Goal: Task Accomplishment & Management: Use online tool/utility

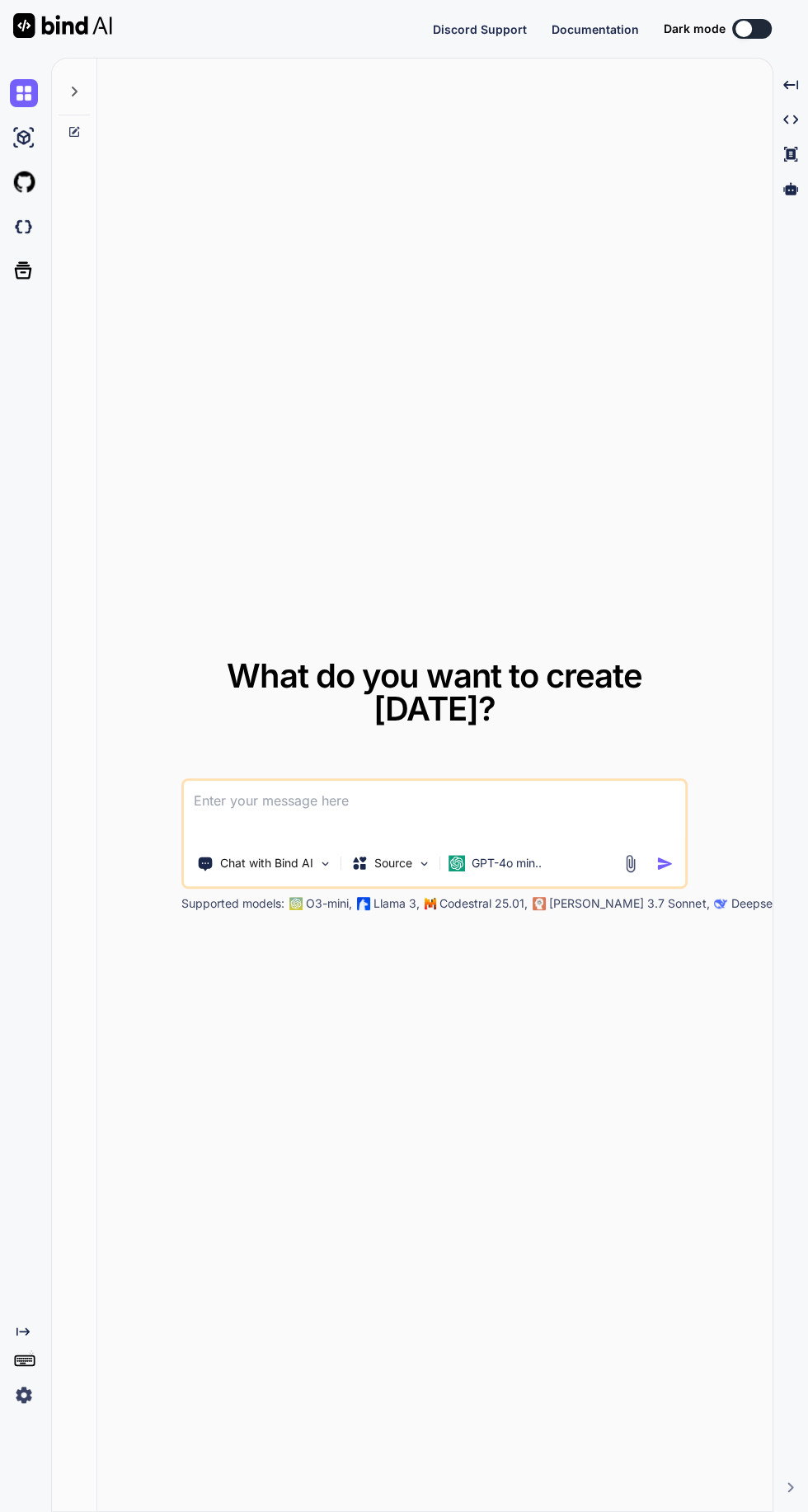
click at [790, 189] on icon at bounding box center [790, 188] width 15 height 12
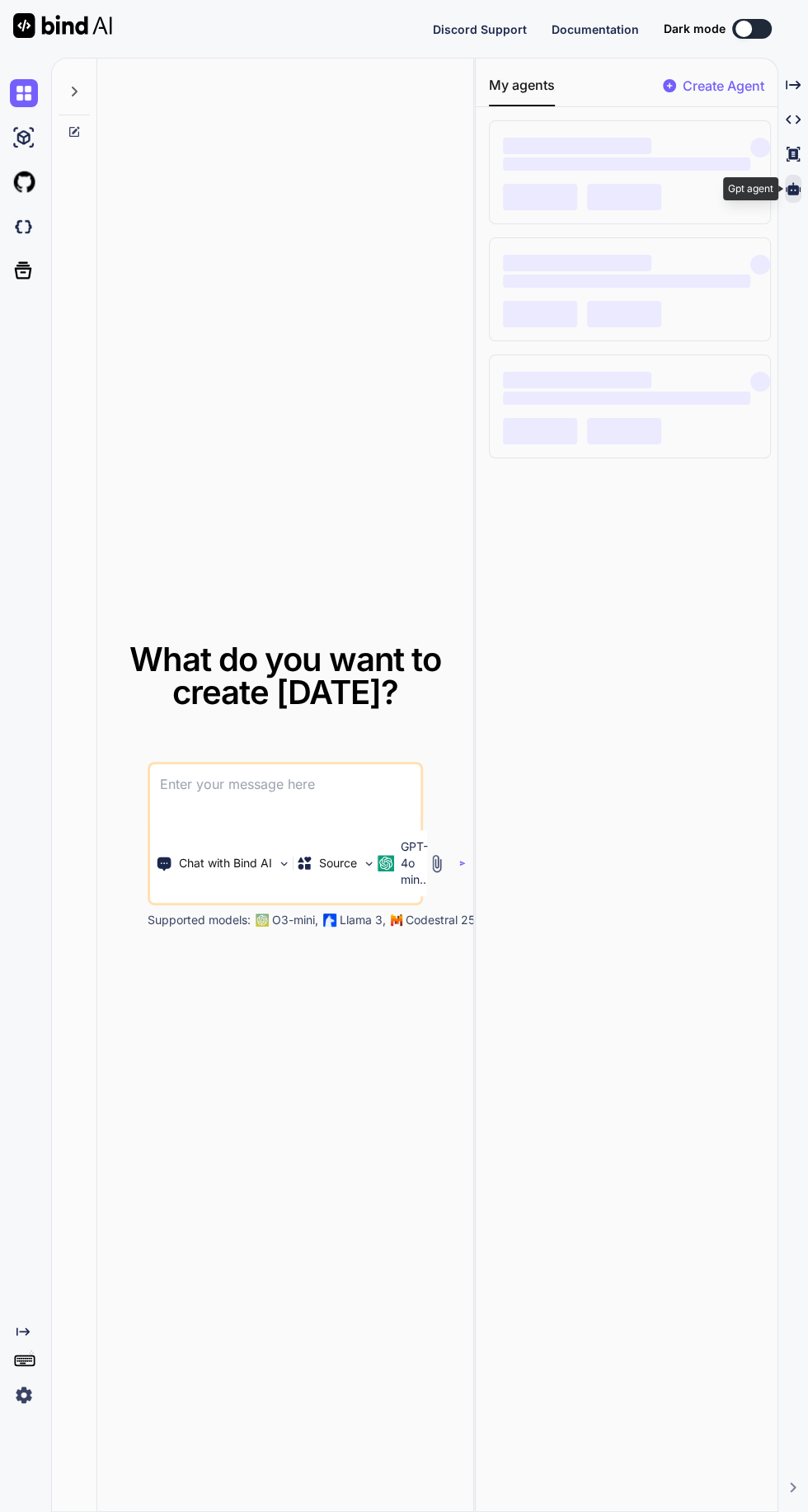
click at [40, 1409] on div at bounding box center [26, 1395] width 34 height 28
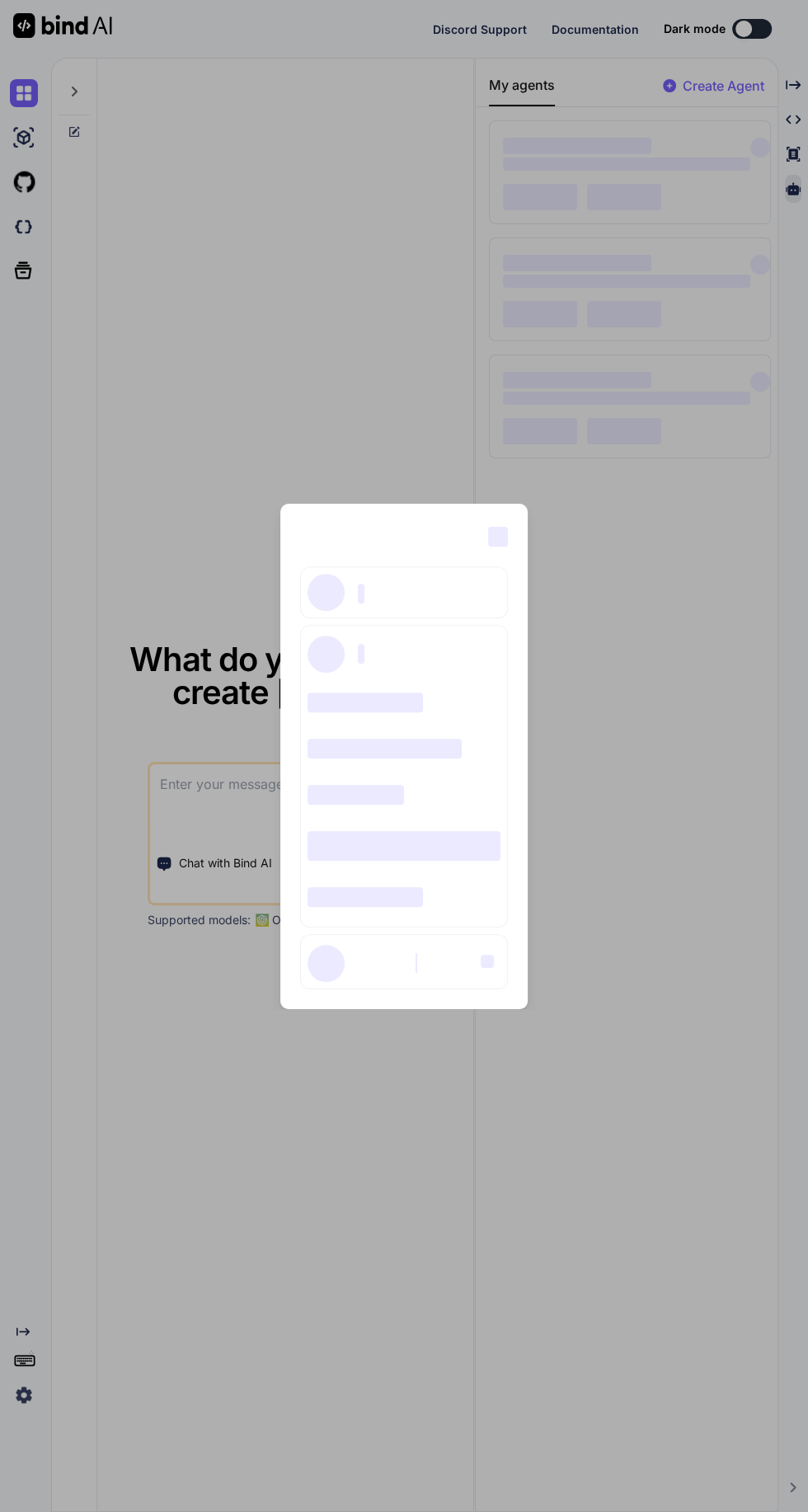
type textarea "x"
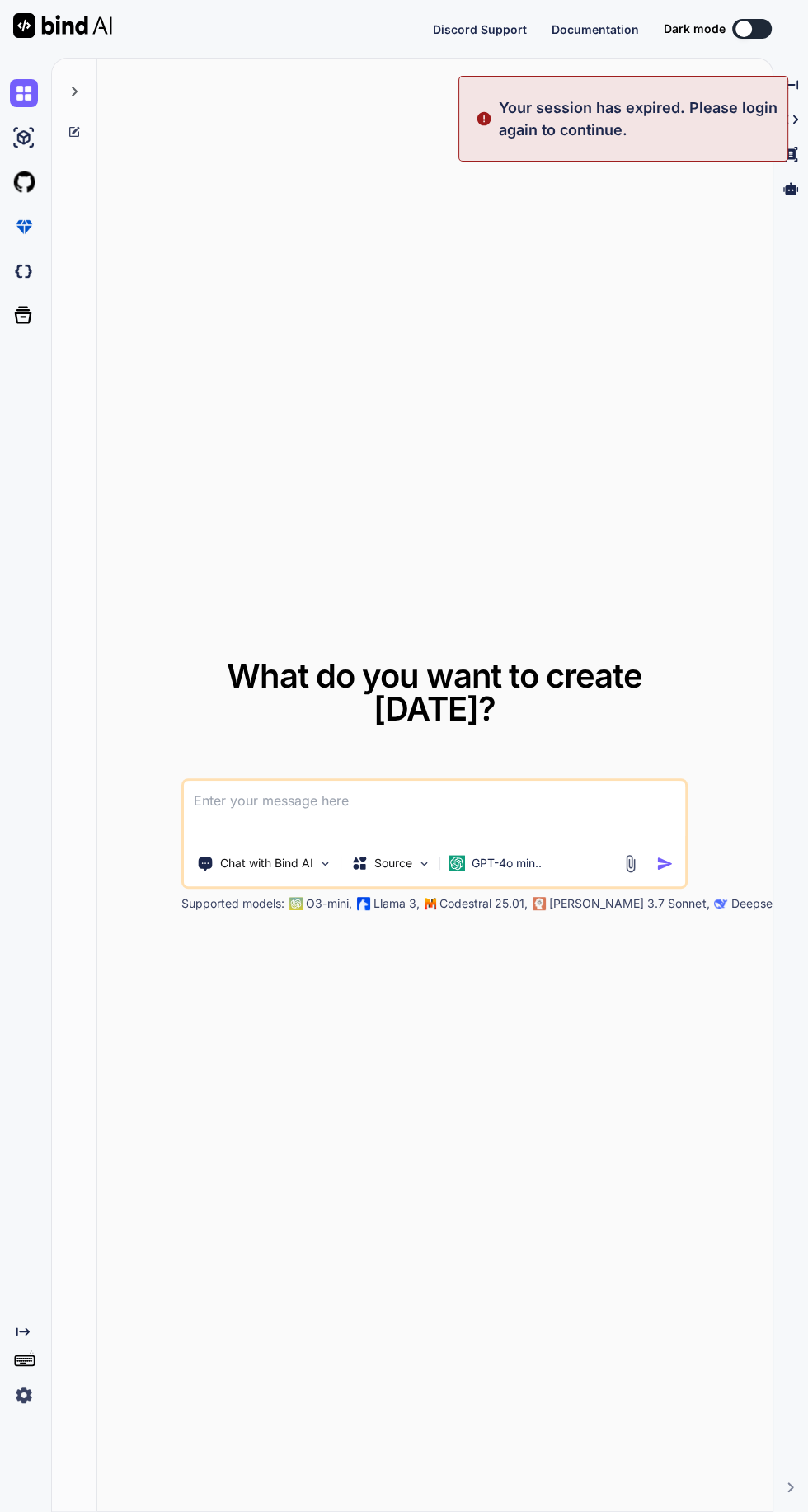
scroll to position [157, 0]
click at [27, 1393] on img at bounding box center [24, 1395] width 28 height 28
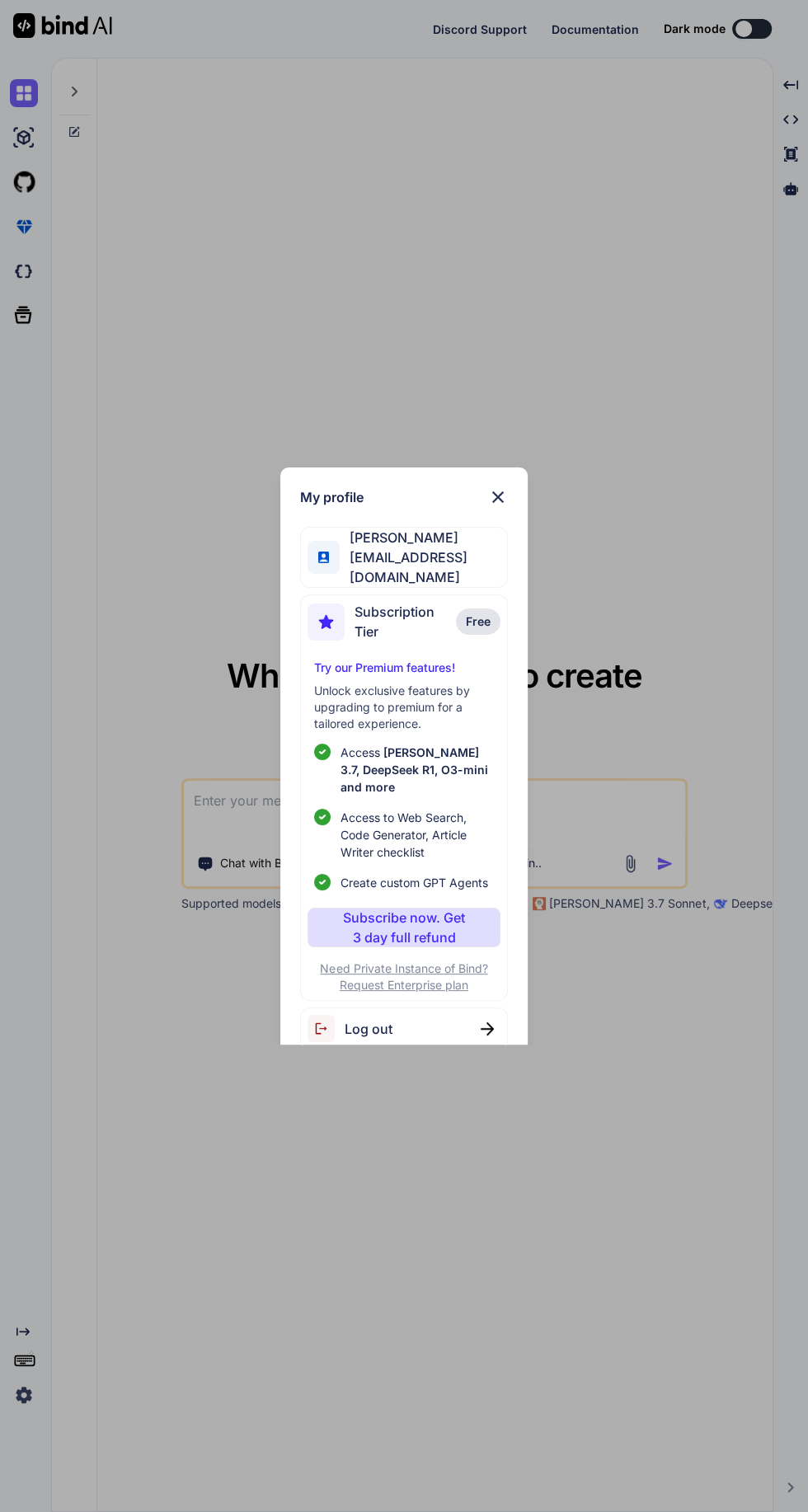
click at [495, 497] on img at bounding box center [498, 497] width 19 height 19
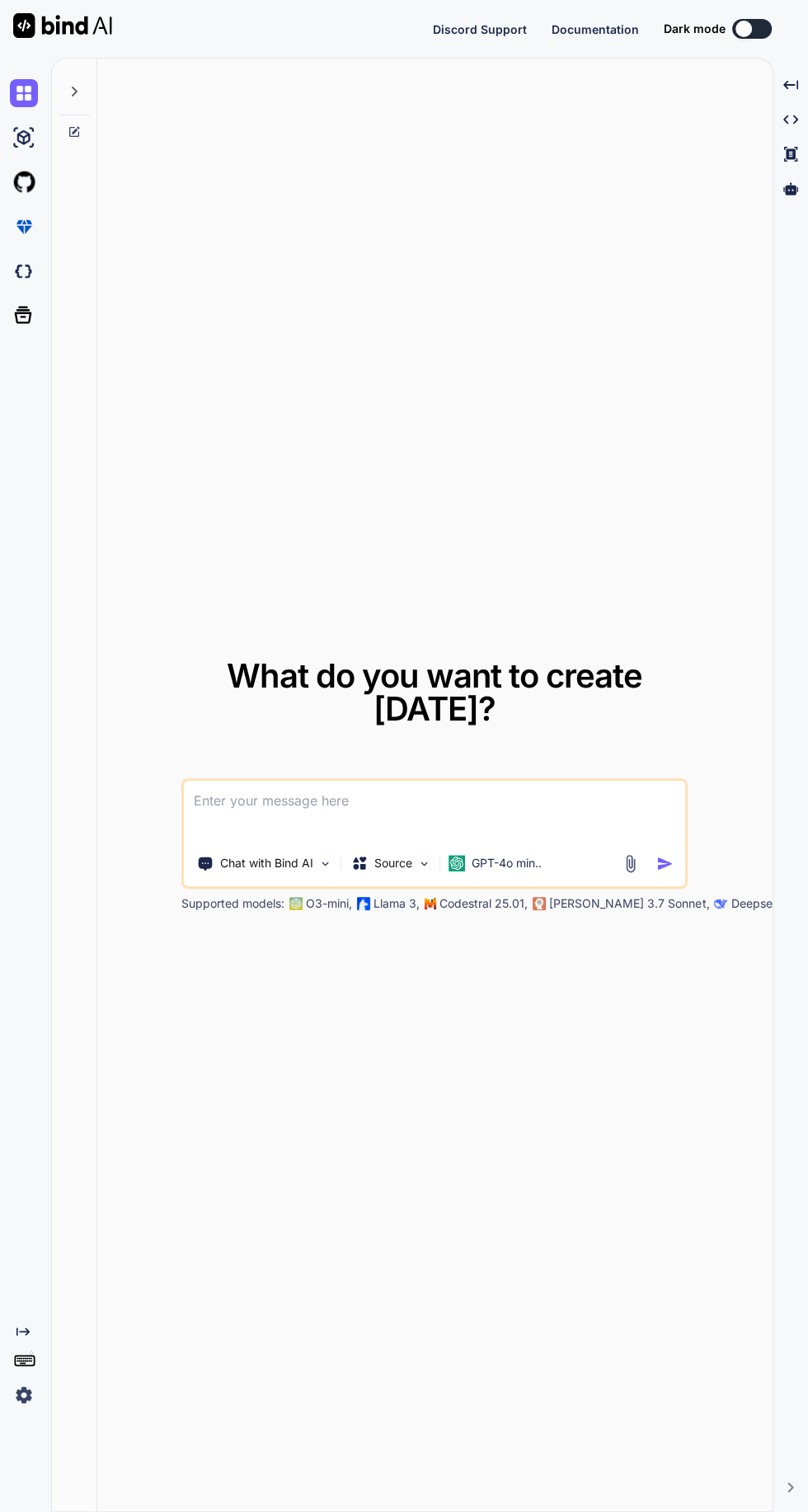
scroll to position [0, 0]
click at [790, 196] on div at bounding box center [790, 189] width 21 height 28
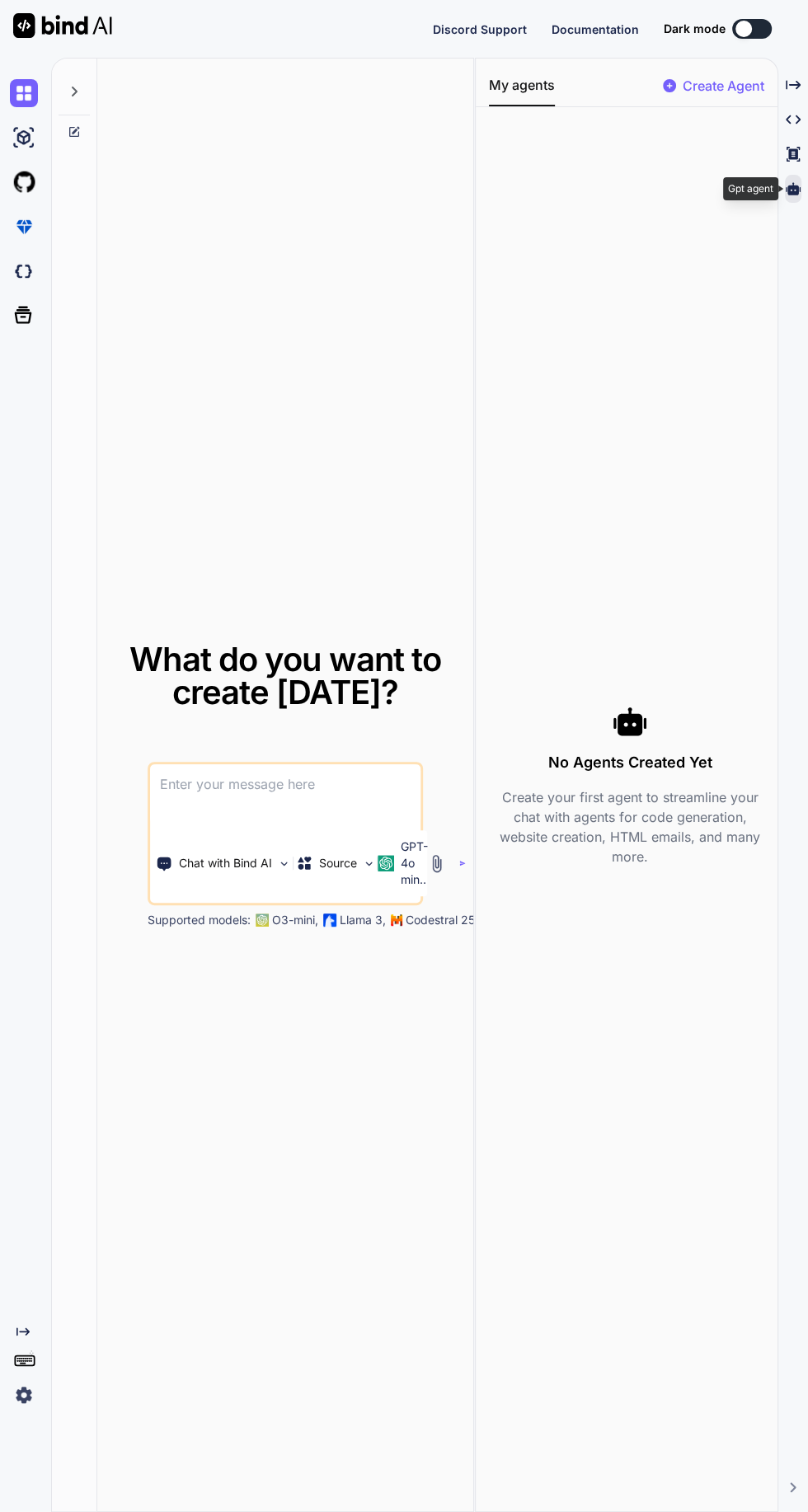
click at [23, 1409] on img at bounding box center [24, 1395] width 28 height 28
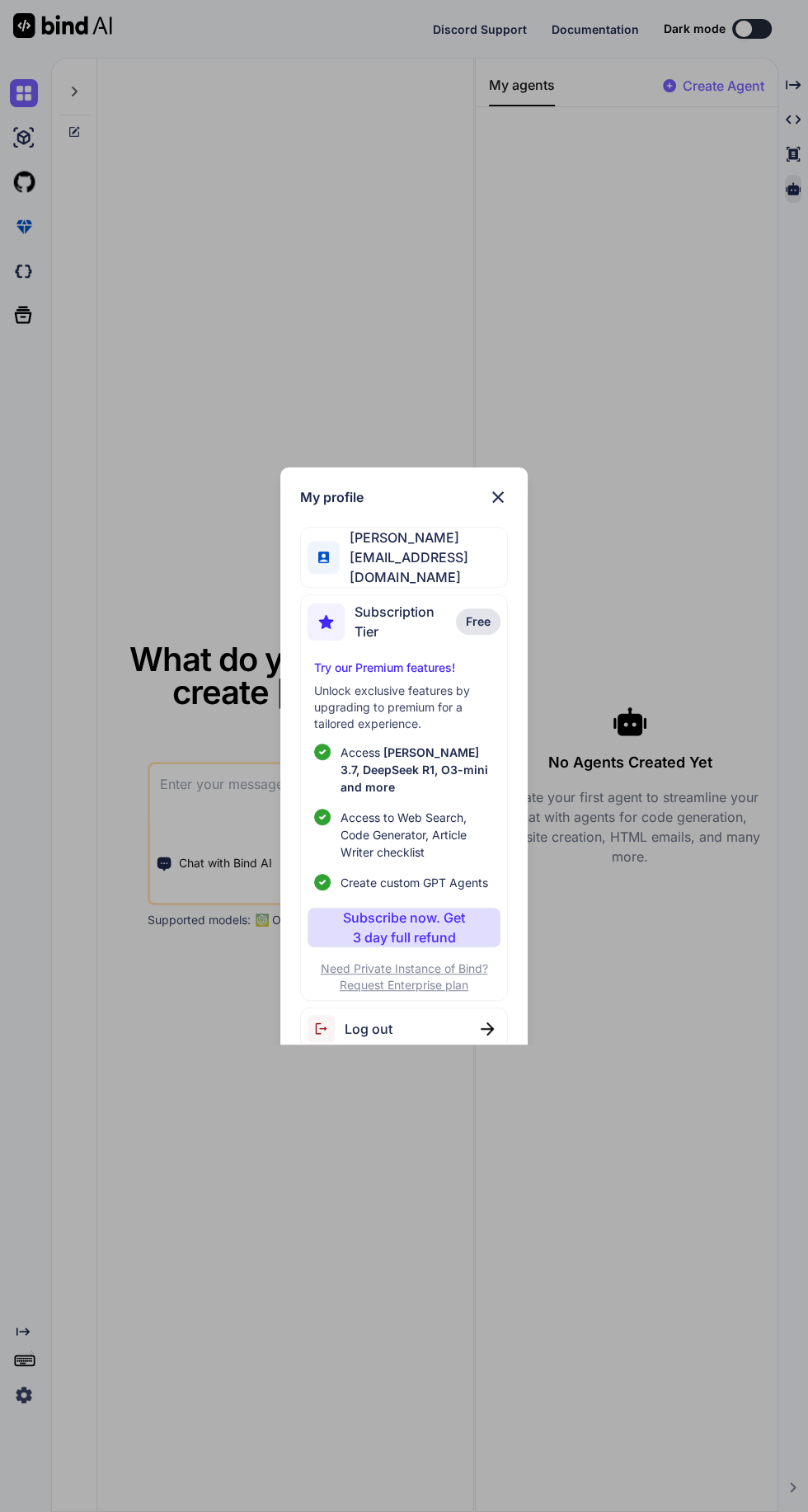
type textarea "x"
click at [494, 499] on img at bounding box center [498, 497] width 19 height 19
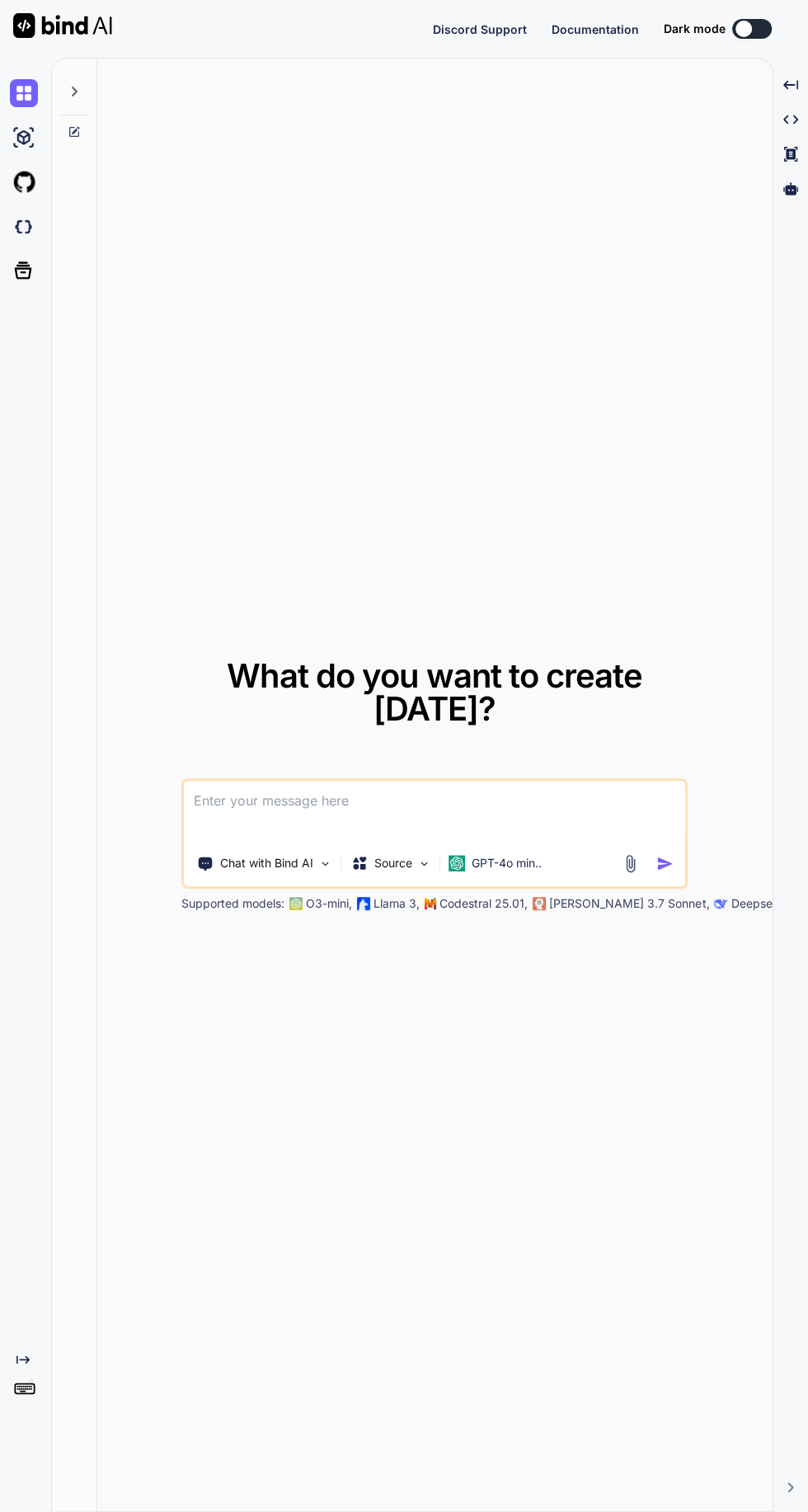
type textarea "x"
click at [29, 1384] on img at bounding box center [24, 1395] width 28 height 28
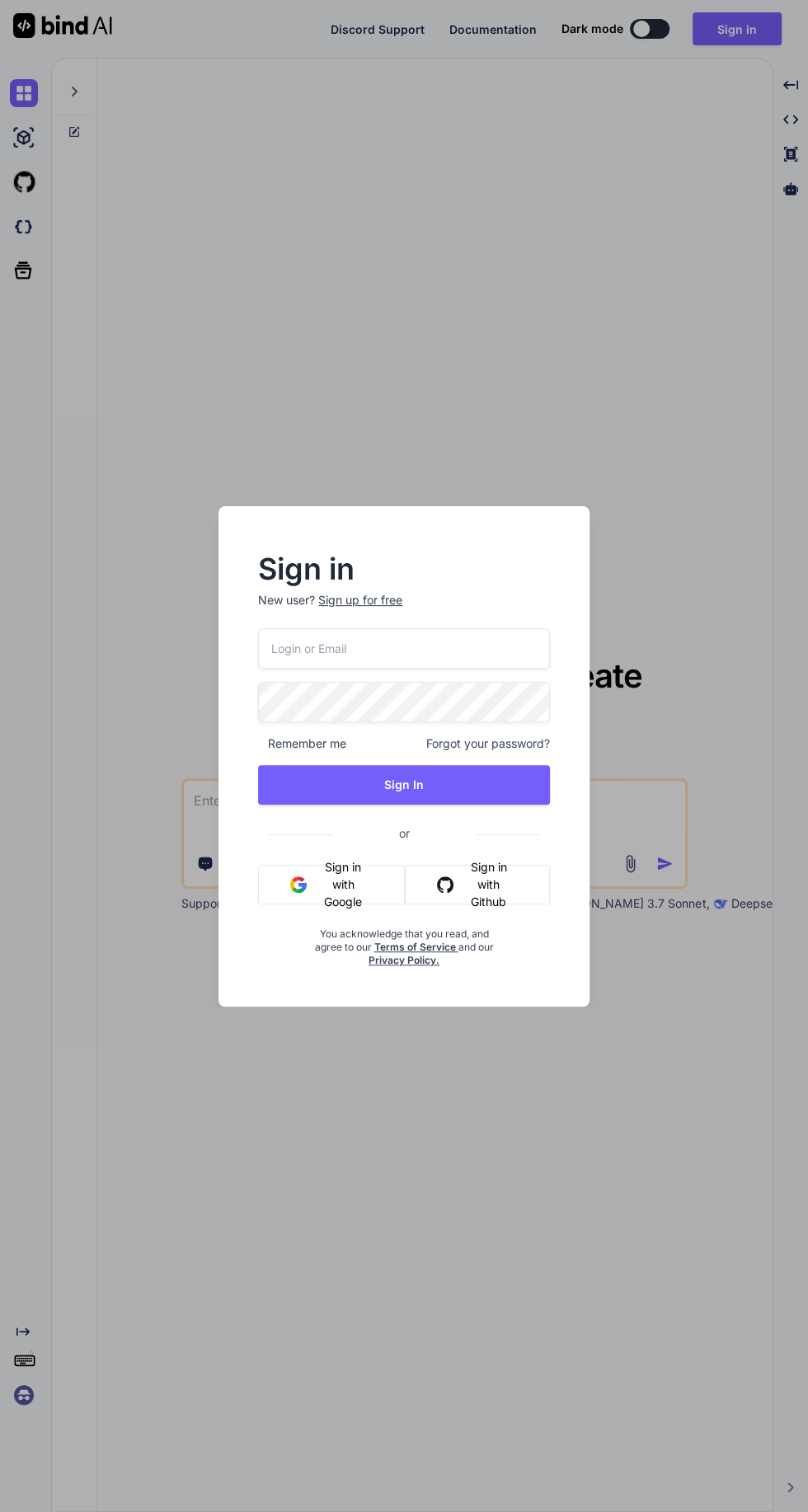
click at [330, 867] on button "Sign in with Google" at bounding box center [331, 884] width 147 height 40
click at [330, 874] on button "Sign in with Google" at bounding box center [331, 884] width 147 height 40
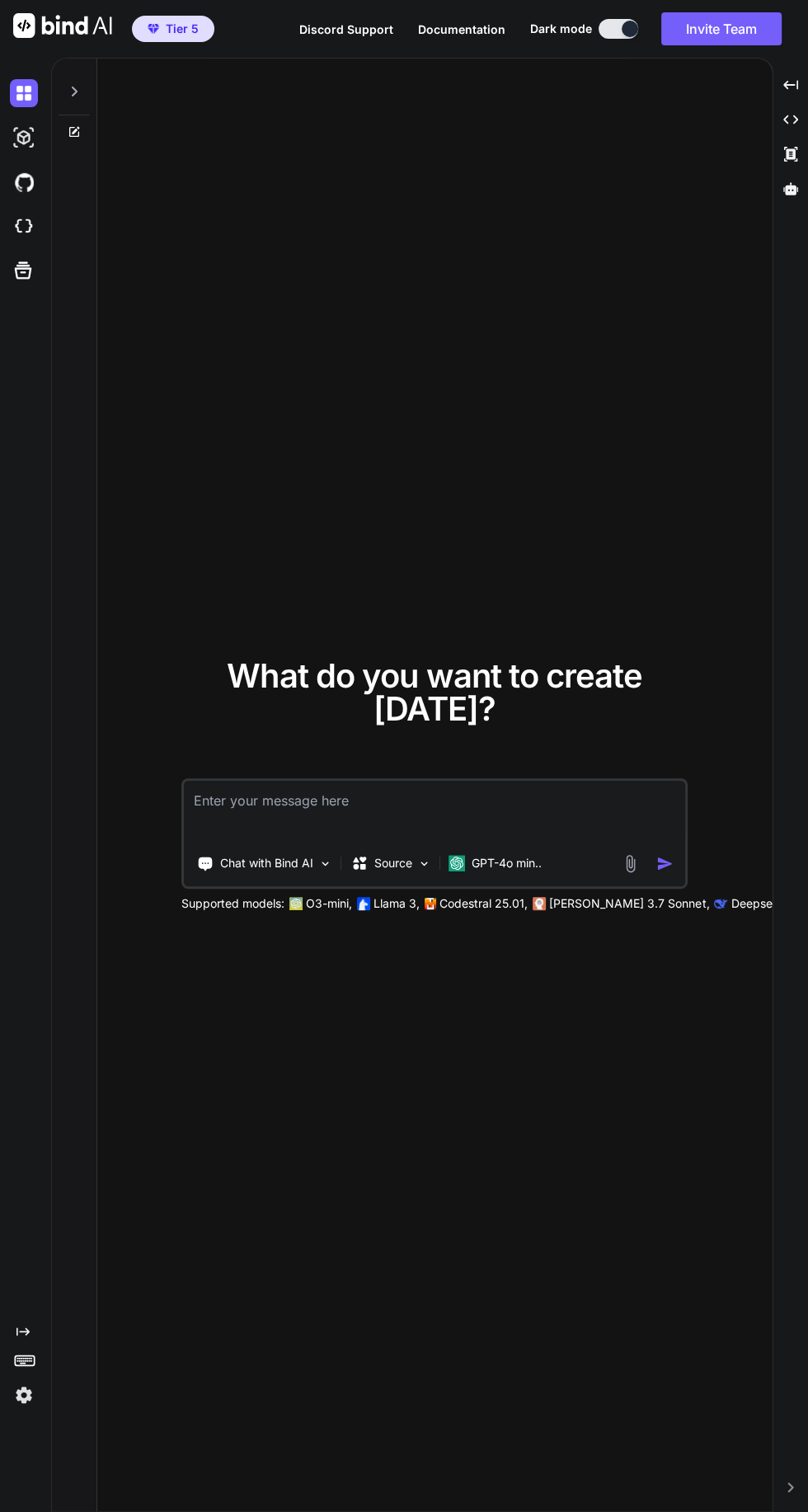
scroll to position [0, 0]
click at [785, 202] on div at bounding box center [790, 189] width 21 height 28
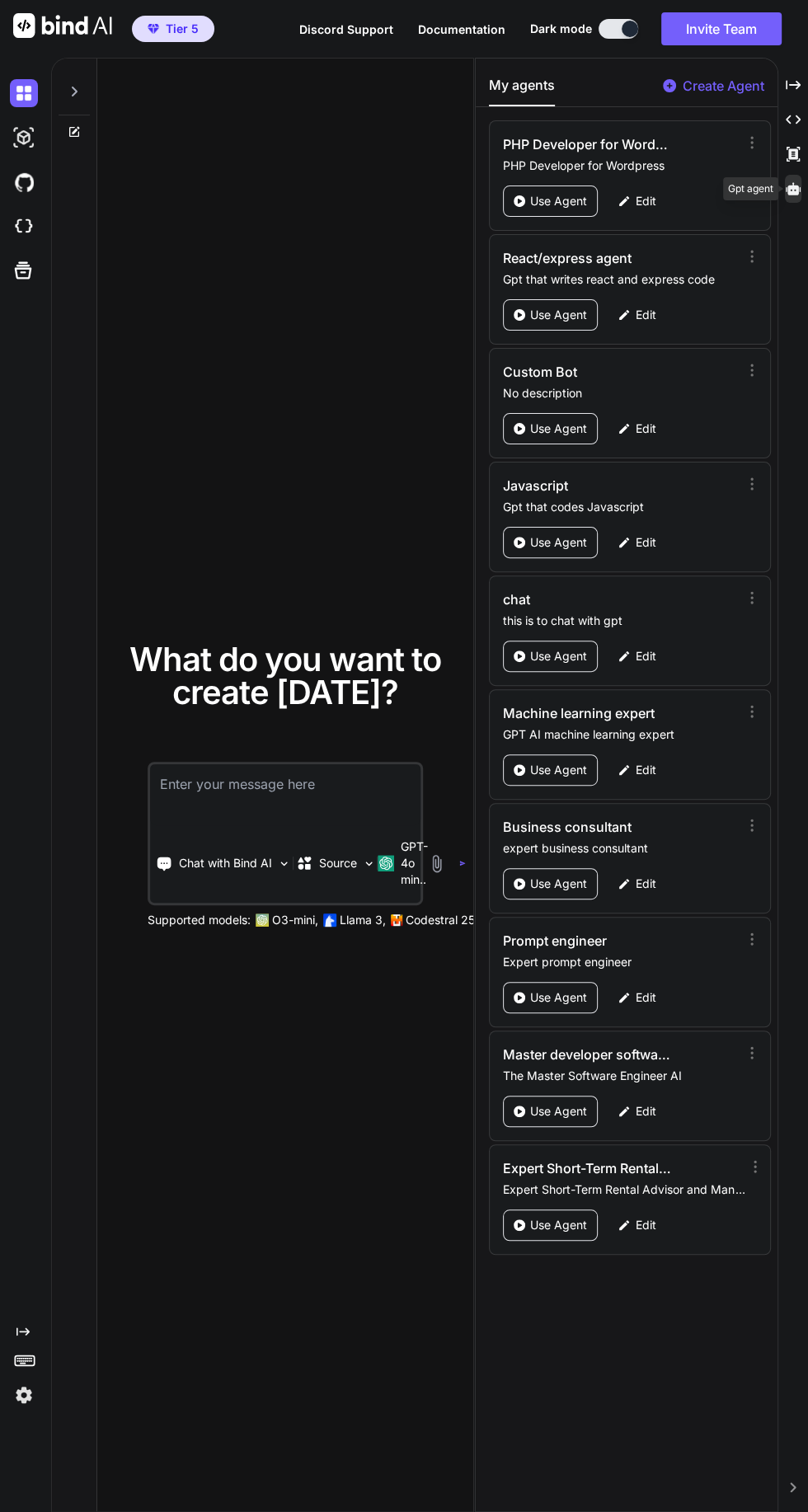
click at [548, 1209] on div "Use Agent" at bounding box center [550, 1225] width 95 height 32
